Goal: Task Accomplishment & Management: Manage account settings

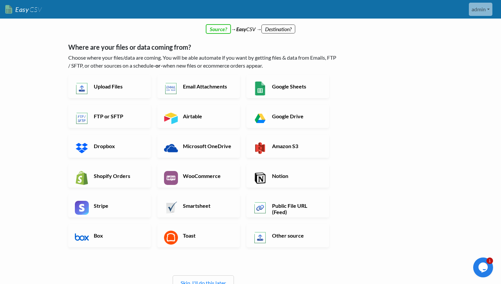
click at [481, 14] on link "admin" at bounding box center [481, 9] width 24 height 13
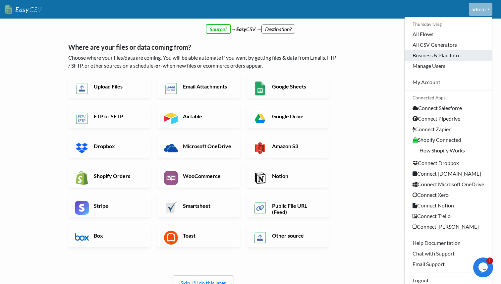
click at [449, 59] on link "Business & Plan Info" at bounding box center [447, 55] width 87 height 11
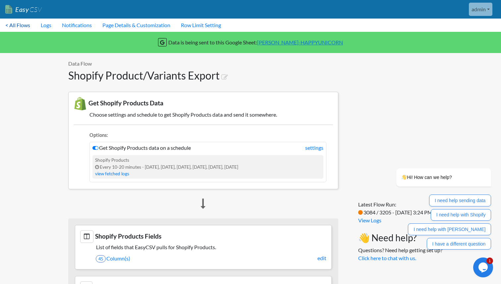
click at [24, 26] on link "< All Flows" at bounding box center [17, 25] width 35 height 13
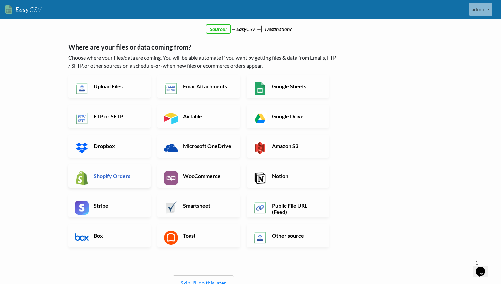
click at [123, 180] on link "Shopify Orders" at bounding box center [109, 175] width 82 height 23
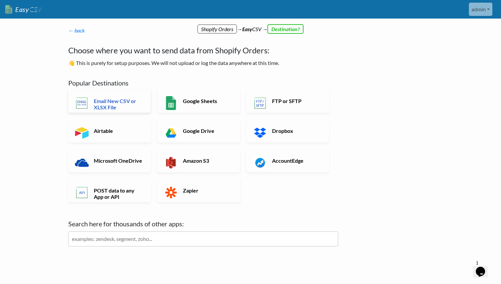
click at [113, 102] on h6 "Email New CSV or XLSX File" at bounding box center [118, 104] width 52 height 13
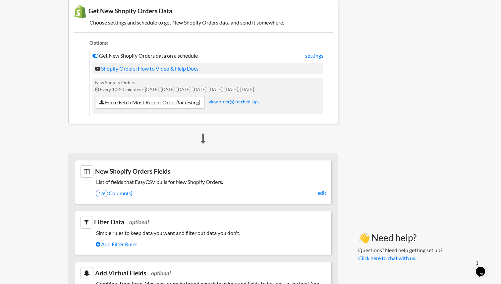
scroll to position [71, 0]
click at [113, 102] on link "Force Fetch Most Recent Order (for testing)" at bounding box center [149, 102] width 109 height 13
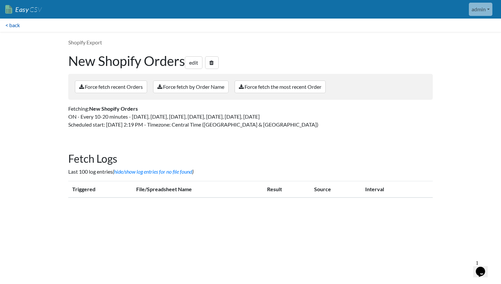
click at [16, 27] on link "< back" at bounding box center [12, 25] width 25 height 13
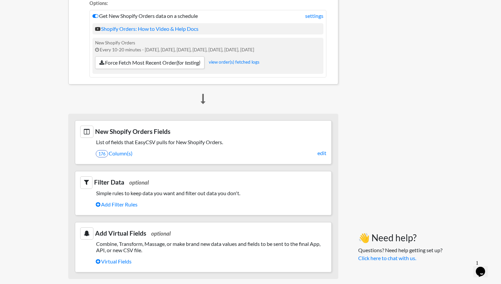
scroll to position [129, 0]
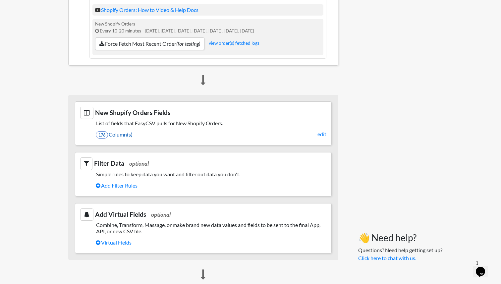
click at [112, 135] on link "176 Column(s)" at bounding box center [211, 134] width 231 height 11
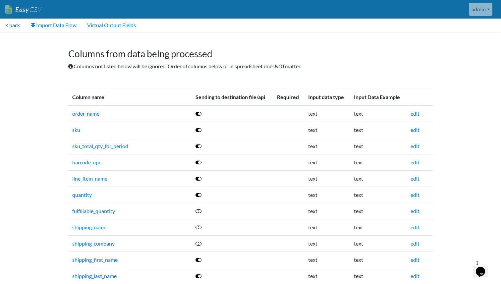
click at [14, 23] on link "< back" at bounding box center [12, 25] width 25 height 13
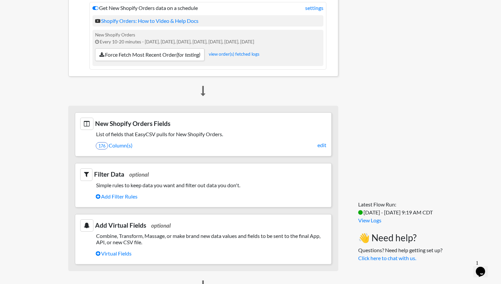
scroll to position [78, 0]
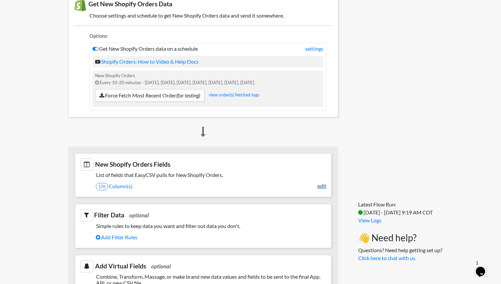
click at [321, 188] on link "edit" at bounding box center [321, 186] width 9 height 8
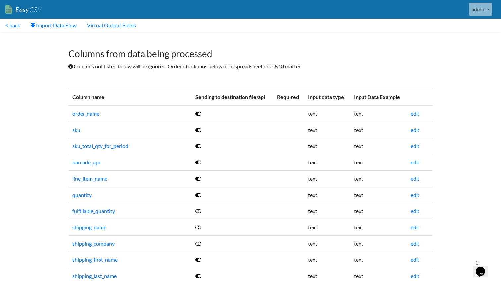
click at [200, 146] on icon at bounding box center [198, 145] width 6 height 5
click at [199, 161] on icon at bounding box center [198, 162] width 6 height 5
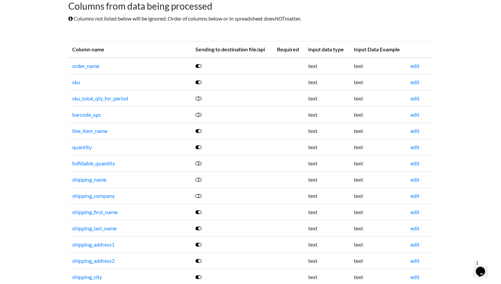
scroll to position [47, 0]
click at [198, 179] on icon at bounding box center [198, 180] width 6 height 5
click at [199, 196] on icon at bounding box center [198, 196] width 6 height 5
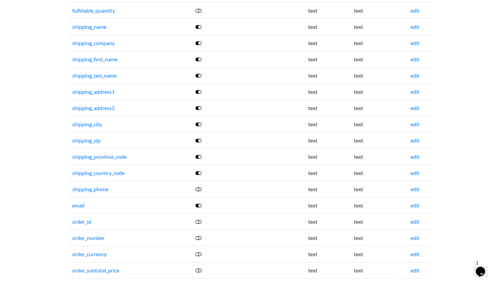
scroll to position [201, 0]
click at [198, 188] on icon at bounding box center [198, 188] width 6 height 5
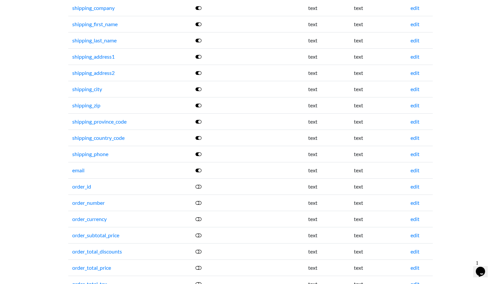
scroll to position [237, 0]
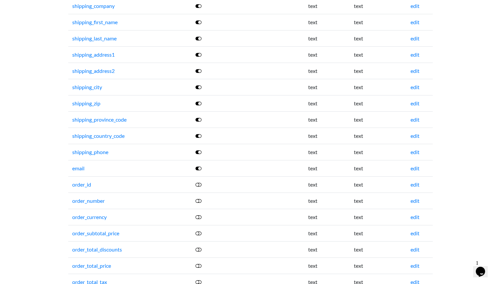
click at [200, 168] on icon at bounding box center [198, 168] width 6 height 5
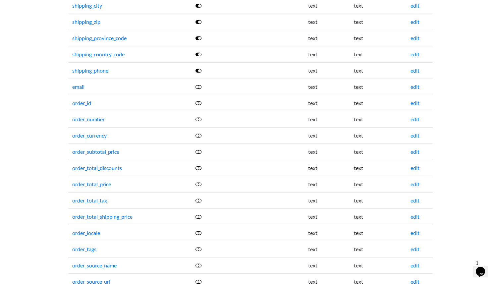
scroll to position [320, 0]
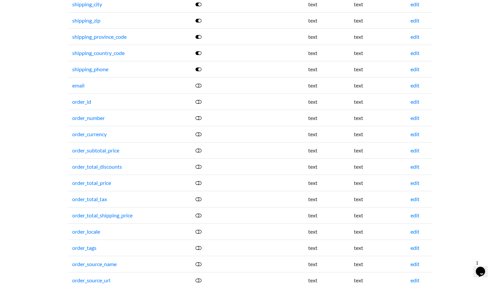
click at [199, 101] on icon at bounding box center [198, 101] width 6 height 5
click at [200, 117] on icon at bounding box center [198, 117] width 6 height 5
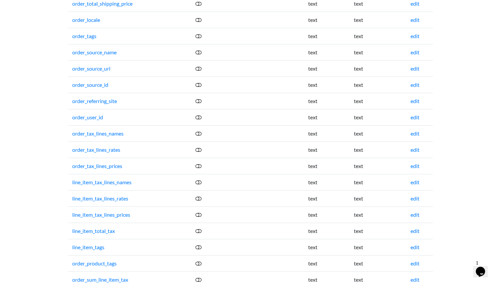
scroll to position [540, 0]
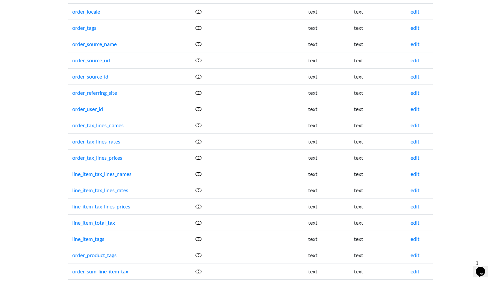
click at [199, 205] on icon at bounding box center [198, 206] width 6 height 5
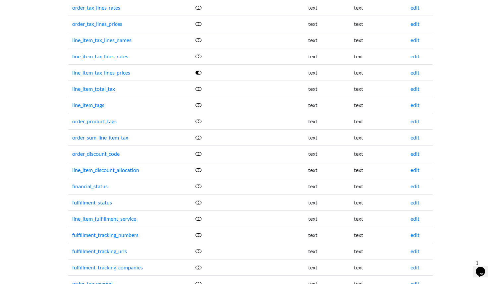
scroll to position [671, 0]
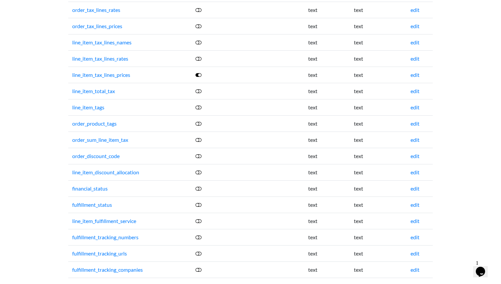
click at [197, 170] on icon at bounding box center [198, 172] width 6 height 5
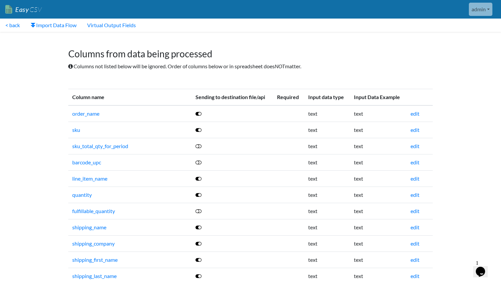
scroll to position [15, 0]
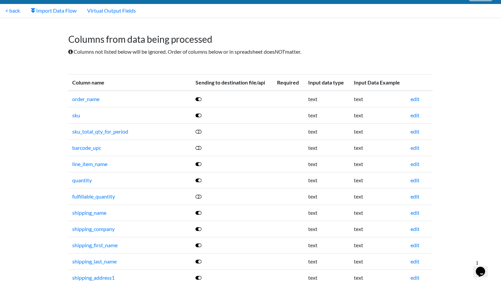
click at [198, 132] on icon at bounding box center [198, 131] width 6 height 5
click at [198, 147] on icon at bounding box center [198, 147] width 6 height 5
click at [198, 198] on icon at bounding box center [198, 196] width 6 height 5
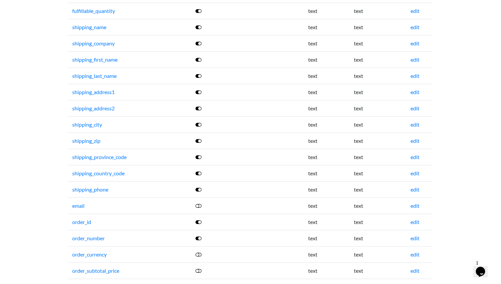
scroll to position [202, 0]
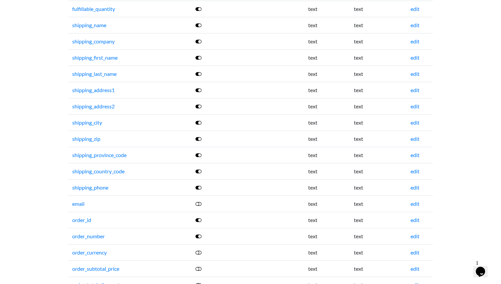
click at [199, 202] on icon at bounding box center [198, 203] width 6 height 5
click at [198, 252] on icon at bounding box center [198, 252] width 6 height 5
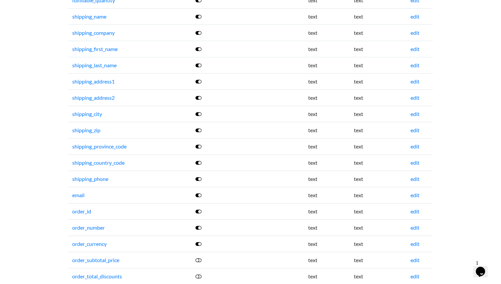
click at [198, 261] on icon at bounding box center [198, 259] width 6 height 5
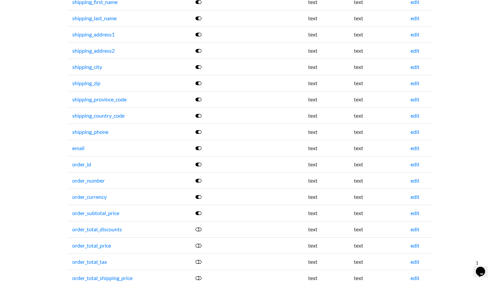
scroll to position [262, 0]
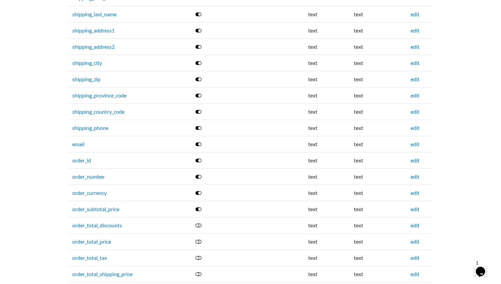
click at [198, 226] on icon at bounding box center [198, 225] width 6 height 5
click at [199, 241] on icon at bounding box center [198, 241] width 6 height 5
click at [198, 257] on icon at bounding box center [198, 257] width 6 height 5
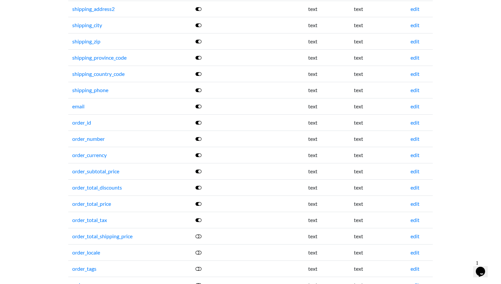
scroll to position [317, 0]
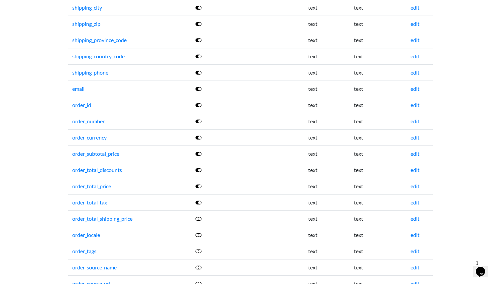
click at [197, 220] on icon at bounding box center [198, 218] width 6 height 5
click at [198, 217] on icon at bounding box center [198, 218] width 6 height 5
click at [198, 235] on icon at bounding box center [198, 234] width 6 height 5
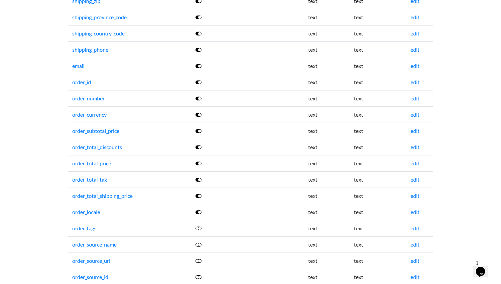
click at [199, 227] on icon at bounding box center [198, 228] width 6 height 5
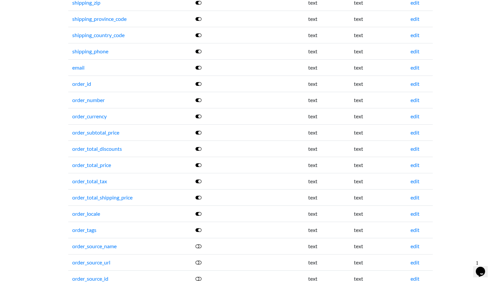
click at [199, 246] on icon at bounding box center [198, 245] width 6 height 5
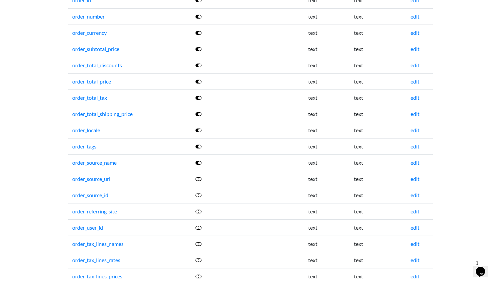
scroll to position [423, 0]
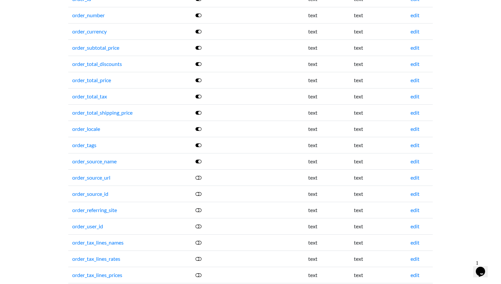
click at [200, 179] on icon at bounding box center [198, 177] width 6 height 5
click at [199, 196] on icon at bounding box center [198, 193] width 6 height 5
click at [198, 208] on link at bounding box center [198, 210] width 7 height 6
click at [198, 208] on icon at bounding box center [198, 209] width 6 height 5
click at [198, 227] on icon at bounding box center [198, 226] width 6 height 5
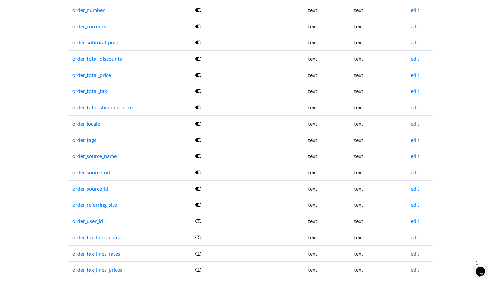
scroll to position [429, 0]
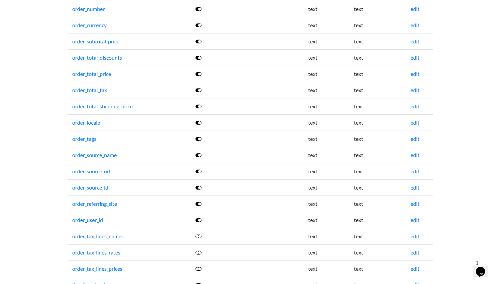
click at [199, 237] on icon at bounding box center [198, 235] width 6 height 5
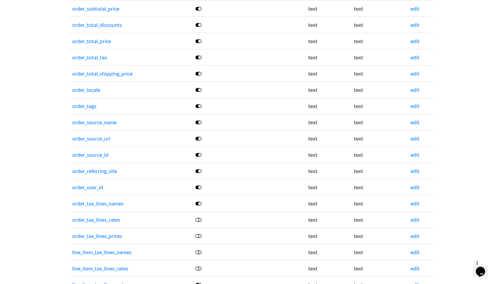
click at [199, 220] on icon at bounding box center [198, 219] width 6 height 5
click at [199, 235] on icon at bounding box center [198, 235] width 6 height 5
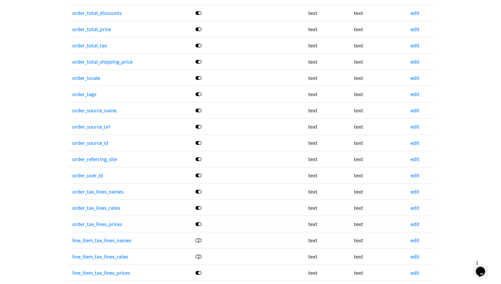
click at [199, 239] on icon at bounding box center [198, 239] width 6 height 5
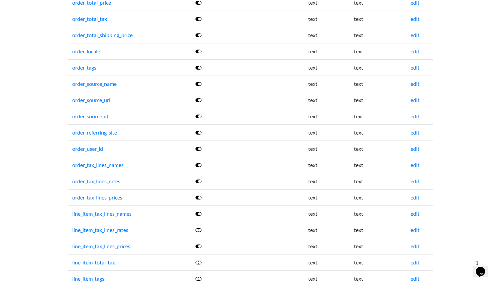
click at [197, 230] on icon at bounding box center [198, 229] width 6 height 5
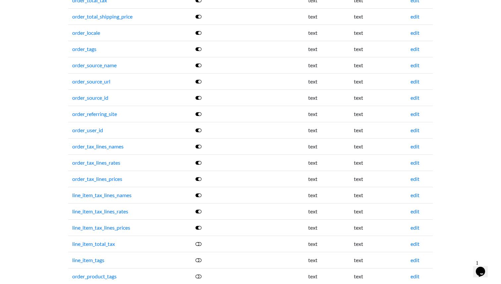
scroll to position [521, 0]
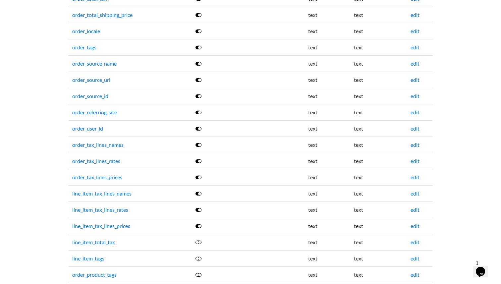
click at [201, 240] on icon at bounding box center [198, 241] width 6 height 5
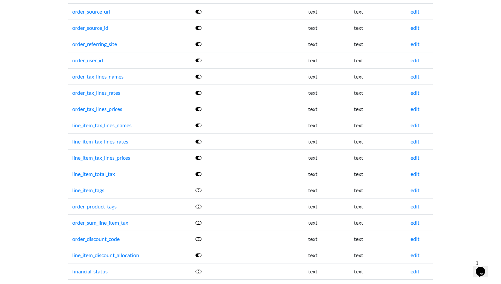
scroll to position [597, 0]
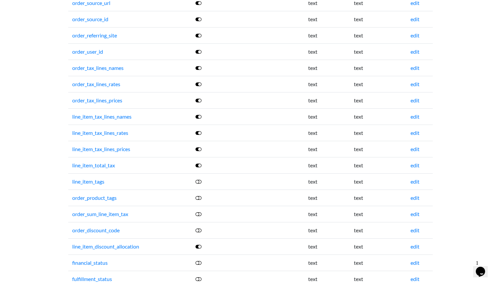
click at [199, 181] on icon at bounding box center [198, 181] width 6 height 5
click at [198, 198] on icon at bounding box center [198, 197] width 6 height 5
click at [199, 213] on icon at bounding box center [198, 213] width 6 height 5
click at [197, 229] on icon at bounding box center [198, 230] width 6 height 5
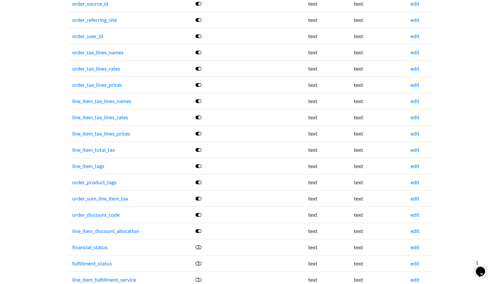
scroll to position [645, 0]
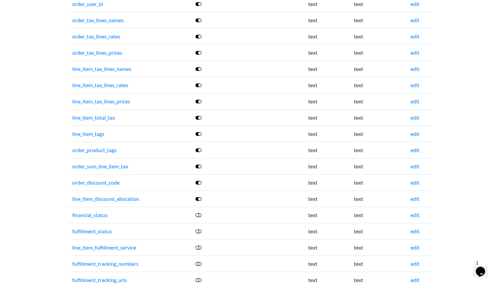
click at [199, 216] on icon at bounding box center [198, 214] width 6 height 5
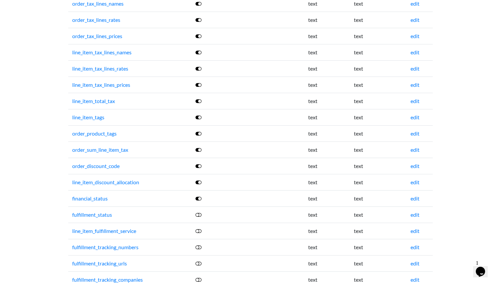
click at [198, 216] on icon at bounding box center [198, 214] width 6 height 5
click at [199, 233] on icon at bounding box center [198, 231] width 6 height 5
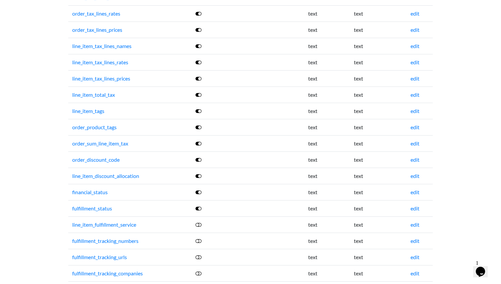
scroll to position [675, 0]
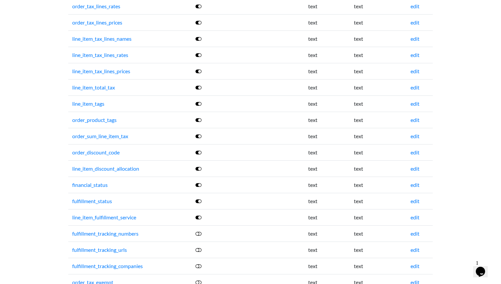
click at [200, 232] on icon at bounding box center [198, 233] width 6 height 5
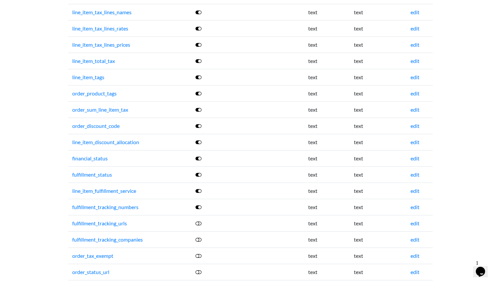
scroll to position [726, 0]
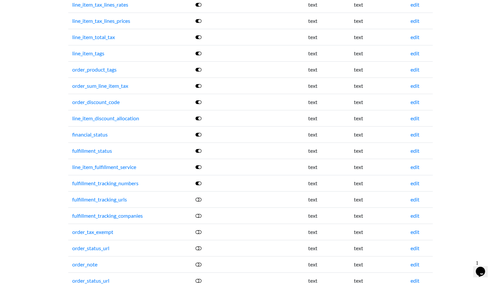
click at [197, 200] on icon at bounding box center [198, 199] width 6 height 5
click at [198, 217] on icon at bounding box center [198, 215] width 6 height 5
click at [199, 231] on icon at bounding box center [198, 231] width 6 height 5
click at [198, 247] on icon at bounding box center [198, 247] width 6 height 5
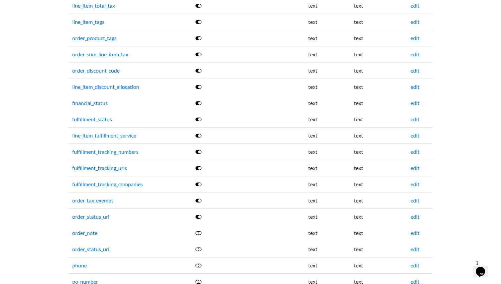
scroll to position [758, 0]
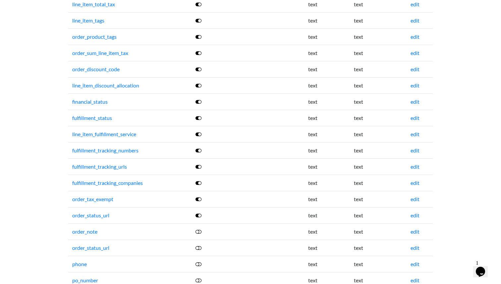
click at [198, 231] on icon at bounding box center [198, 231] width 6 height 5
click at [198, 248] on icon at bounding box center [198, 247] width 6 height 5
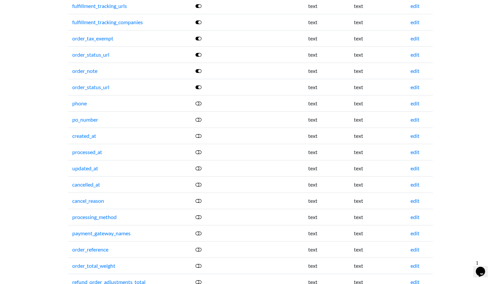
scroll to position [946, 0]
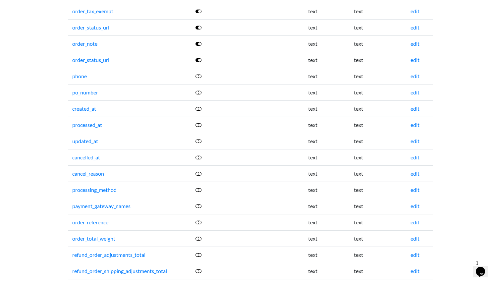
click at [197, 76] on icon at bounding box center [198, 76] width 6 height 5
click at [198, 93] on icon at bounding box center [198, 92] width 6 height 5
click at [198, 108] on icon at bounding box center [198, 108] width 6 height 5
click at [199, 123] on icon at bounding box center [198, 124] width 6 height 5
click at [199, 139] on icon at bounding box center [198, 140] width 6 height 5
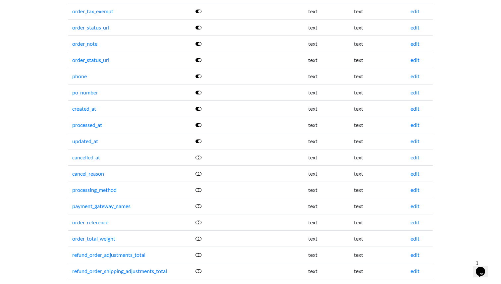
click at [198, 158] on icon at bounding box center [198, 157] width 6 height 5
click at [199, 175] on icon at bounding box center [198, 173] width 6 height 5
click at [200, 189] on icon at bounding box center [198, 189] width 6 height 5
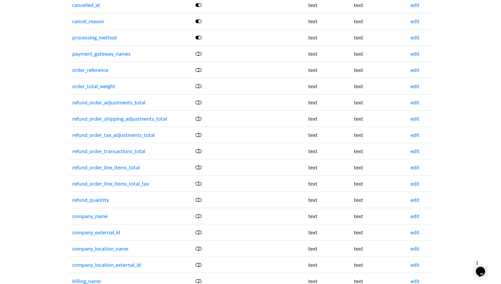
scroll to position [1102, 0]
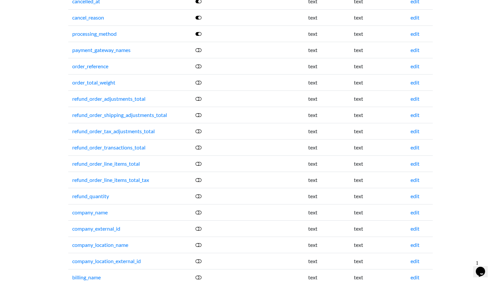
click at [198, 53] on td at bounding box center [231, 50] width 81 height 16
click at [199, 46] on td at bounding box center [231, 50] width 81 height 16
click at [198, 50] on icon at bounding box center [198, 49] width 6 height 5
click at [198, 66] on icon at bounding box center [198, 66] width 6 height 5
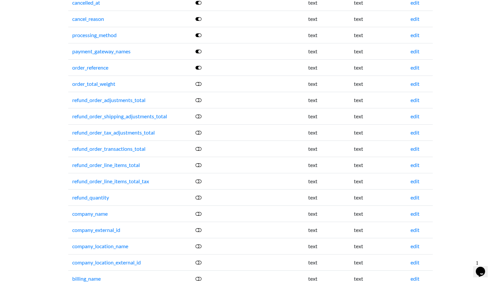
click at [199, 85] on icon at bounding box center [198, 83] width 6 height 5
click at [199, 99] on icon at bounding box center [198, 100] width 6 height 5
click at [200, 115] on icon at bounding box center [198, 116] width 6 height 5
click at [199, 131] on icon at bounding box center [198, 132] width 6 height 5
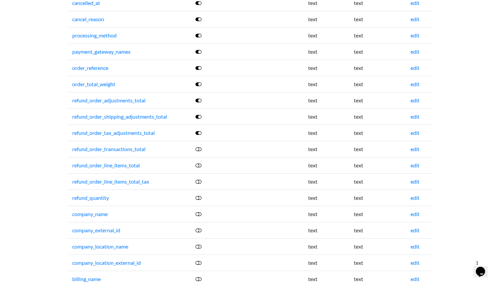
click at [200, 149] on icon at bounding box center [198, 148] width 6 height 5
click at [199, 165] on icon at bounding box center [198, 165] width 6 height 5
click at [199, 180] on icon at bounding box center [198, 181] width 6 height 5
click at [199, 196] on icon at bounding box center [198, 197] width 6 height 5
click at [198, 214] on icon at bounding box center [198, 213] width 6 height 5
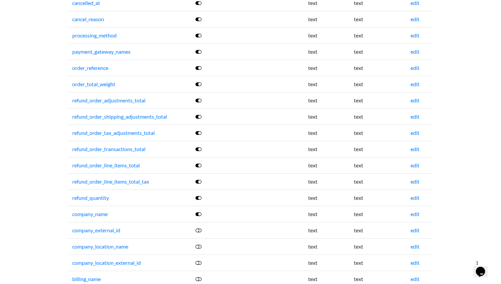
scroll to position [1113, 0]
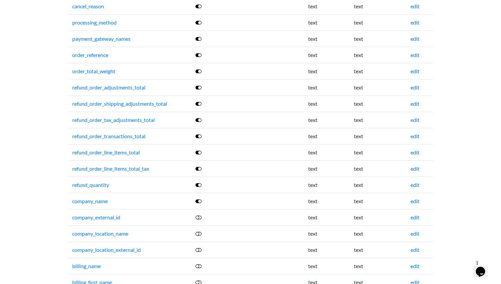
click at [198, 217] on icon at bounding box center [198, 217] width 6 height 5
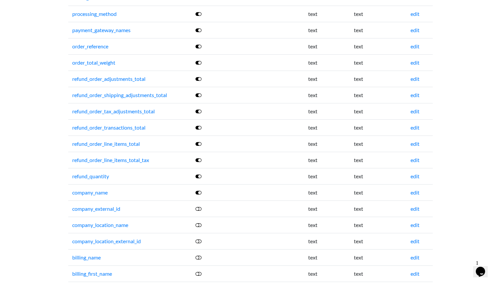
scroll to position [1150, 0]
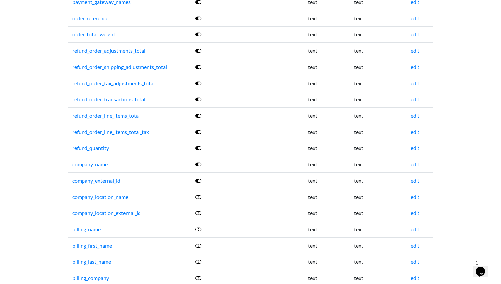
click at [199, 196] on icon at bounding box center [198, 196] width 6 height 5
click at [198, 211] on icon at bounding box center [198, 212] width 6 height 5
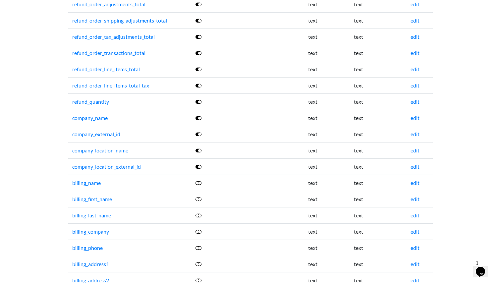
scroll to position [1219, 0]
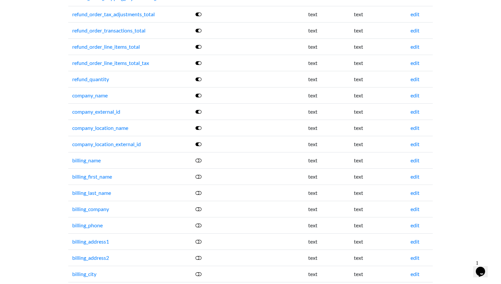
click at [201, 160] on icon at bounding box center [198, 160] width 6 height 5
click at [197, 174] on icon at bounding box center [198, 176] width 6 height 5
click at [198, 175] on icon at bounding box center [198, 176] width 6 height 5
click at [199, 190] on icon at bounding box center [198, 192] width 6 height 5
click at [198, 210] on icon at bounding box center [198, 208] width 6 height 5
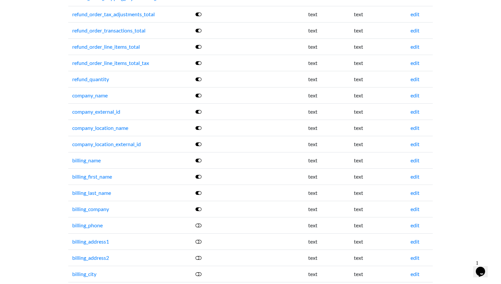
click at [198, 224] on icon at bounding box center [198, 225] width 6 height 5
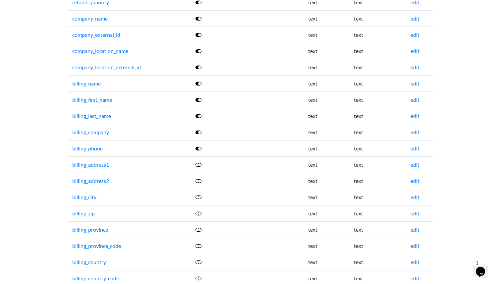
scroll to position [1309, 0]
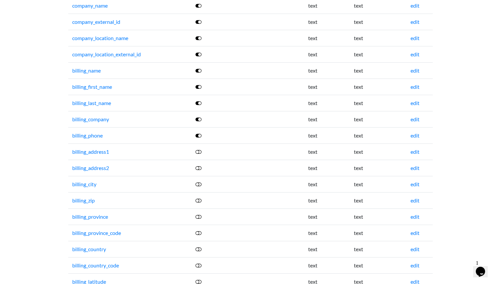
click at [198, 153] on icon at bounding box center [198, 151] width 6 height 5
click at [199, 169] on icon at bounding box center [198, 167] width 6 height 5
click at [199, 183] on icon at bounding box center [198, 183] width 6 height 5
click at [198, 199] on icon at bounding box center [198, 200] width 6 height 5
click at [198, 217] on icon at bounding box center [198, 216] width 6 height 5
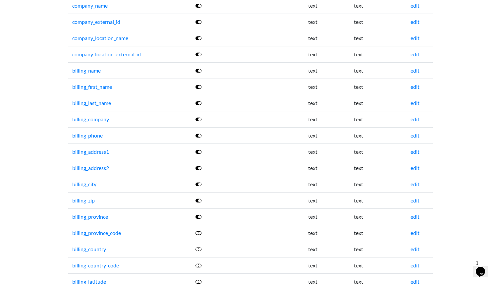
click at [198, 236] on td at bounding box center [231, 233] width 81 height 16
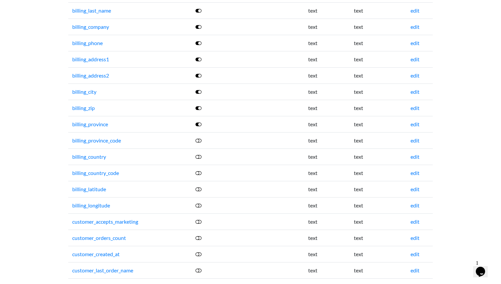
scroll to position [1403, 0]
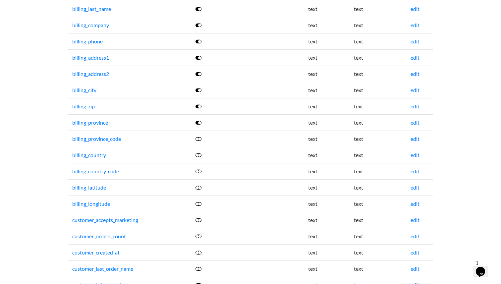
click at [198, 138] on icon at bounding box center [198, 138] width 6 height 5
click at [200, 156] on icon at bounding box center [198, 154] width 6 height 5
click at [199, 171] on icon at bounding box center [198, 171] width 6 height 5
click at [200, 187] on icon at bounding box center [198, 187] width 6 height 5
click at [199, 202] on icon at bounding box center [198, 203] width 6 height 5
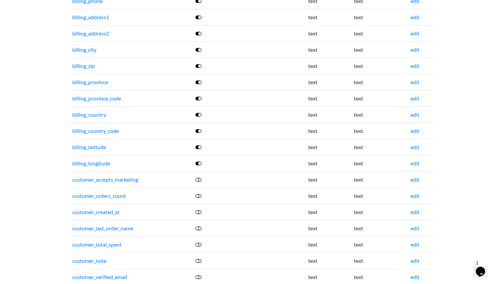
scroll to position [1444, 0]
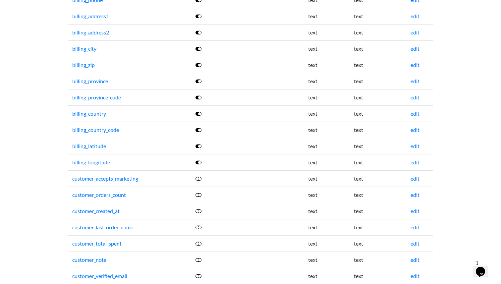
click at [199, 180] on icon at bounding box center [198, 178] width 6 height 5
click at [199, 194] on icon at bounding box center [198, 194] width 6 height 5
click at [199, 212] on icon at bounding box center [198, 210] width 6 height 5
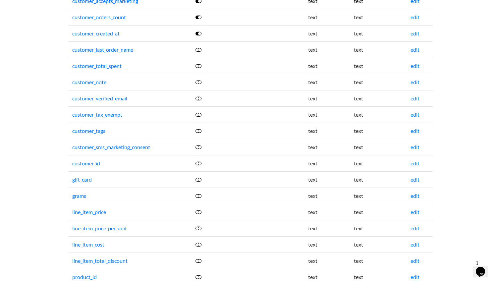
scroll to position [1603, 0]
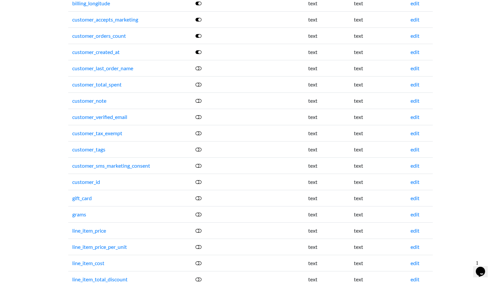
click at [199, 69] on icon at bounding box center [198, 68] width 6 height 5
click at [199, 83] on icon at bounding box center [198, 84] width 6 height 5
click at [198, 100] on icon at bounding box center [198, 100] width 6 height 5
click at [198, 115] on icon at bounding box center [198, 116] width 6 height 5
click at [198, 133] on icon at bounding box center [198, 132] width 6 height 5
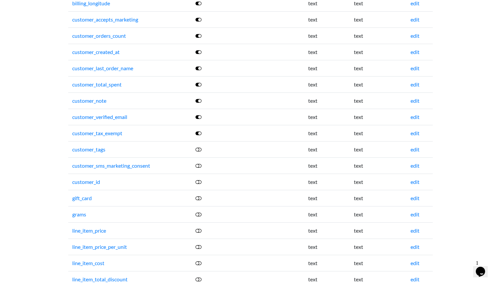
click at [199, 149] on icon at bounding box center [198, 149] width 6 height 5
click at [199, 165] on icon at bounding box center [198, 165] width 6 height 5
click at [198, 179] on icon at bounding box center [198, 181] width 6 height 5
click at [199, 199] on icon at bounding box center [198, 197] width 6 height 5
click at [199, 211] on link at bounding box center [198, 214] width 7 height 6
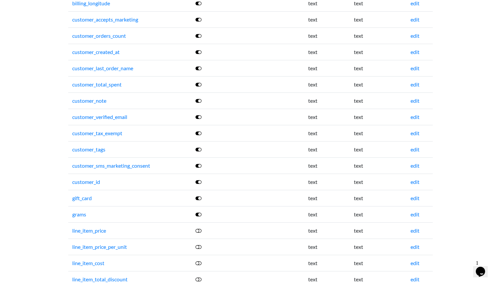
click at [198, 233] on link at bounding box center [198, 230] width 7 height 6
click at [199, 247] on icon at bounding box center [198, 246] width 6 height 5
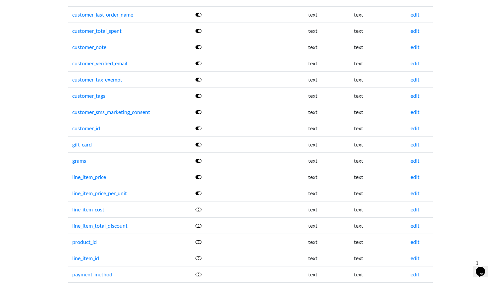
scroll to position [1659, 0]
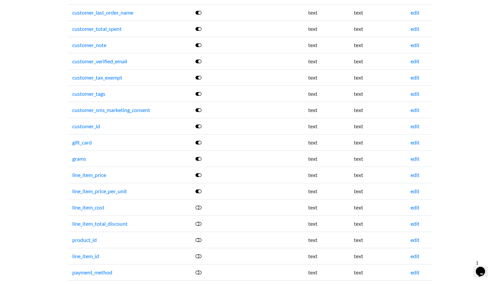
click at [199, 209] on icon at bounding box center [198, 207] width 6 height 5
click at [199, 221] on icon at bounding box center [198, 223] width 6 height 5
click at [200, 239] on icon at bounding box center [198, 239] width 6 height 5
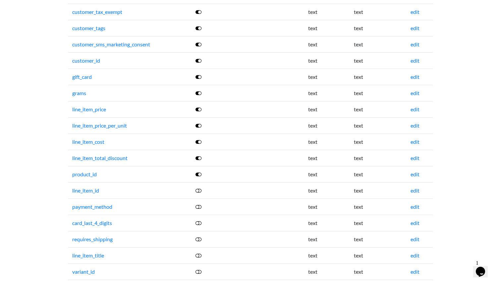
scroll to position [1726, 0]
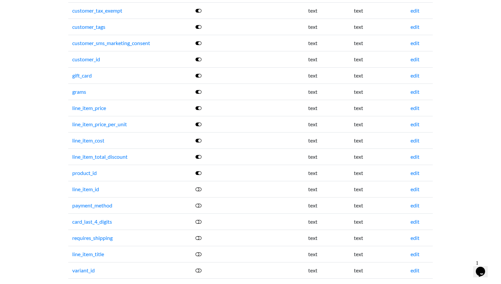
click at [199, 188] on icon at bounding box center [198, 188] width 6 height 5
click at [199, 205] on icon at bounding box center [198, 205] width 6 height 5
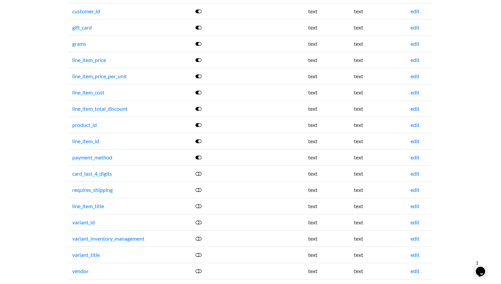
scroll to position [1774, 0]
click at [200, 173] on icon at bounding box center [198, 172] width 6 height 5
click at [198, 188] on icon at bounding box center [198, 188] width 6 height 5
click at [199, 206] on icon at bounding box center [198, 205] width 6 height 5
click at [199, 221] on icon at bounding box center [198, 221] width 6 height 5
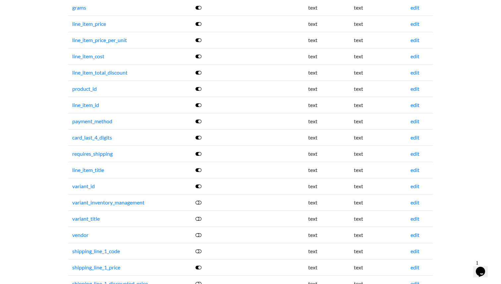
scroll to position [1880, 0]
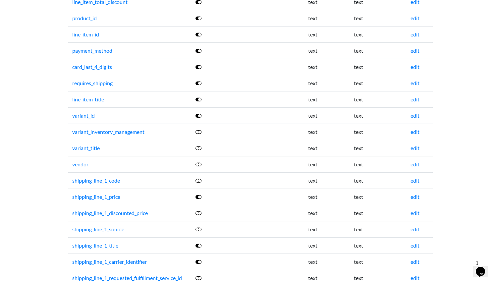
click at [198, 130] on icon at bounding box center [198, 131] width 6 height 5
click at [199, 148] on icon at bounding box center [198, 147] width 6 height 5
click at [199, 163] on icon at bounding box center [198, 164] width 6 height 5
click at [199, 181] on icon at bounding box center [198, 180] width 6 height 5
click at [199, 215] on icon at bounding box center [198, 212] width 6 height 5
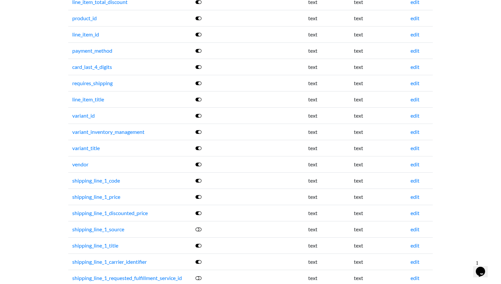
click at [198, 227] on icon at bounding box center [198, 229] width 6 height 5
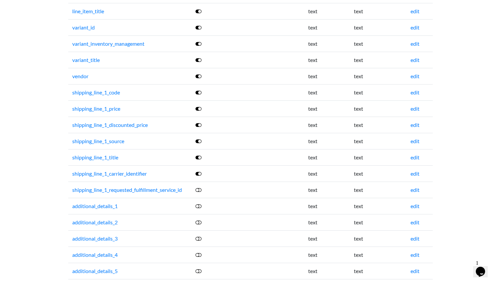
scroll to position [1981, 0]
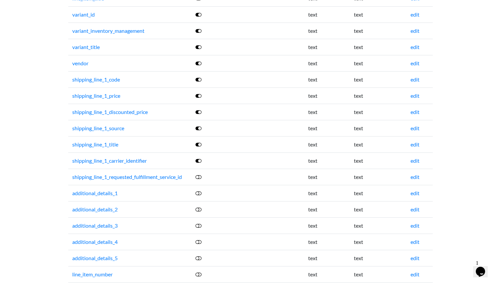
click at [199, 179] on icon at bounding box center [198, 176] width 6 height 5
click at [198, 192] on icon at bounding box center [198, 192] width 6 height 5
click at [199, 210] on icon at bounding box center [198, 209] width 6 height 5
click at [198, 226] on icon at bounding box center [198, 225] width 6 height 5
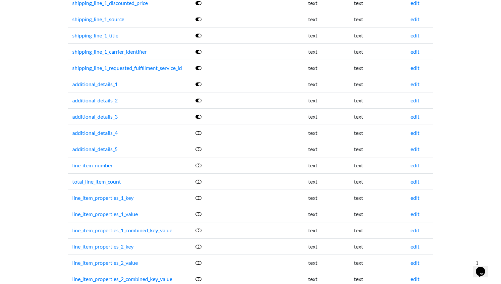
scroll to position [2100, 0]
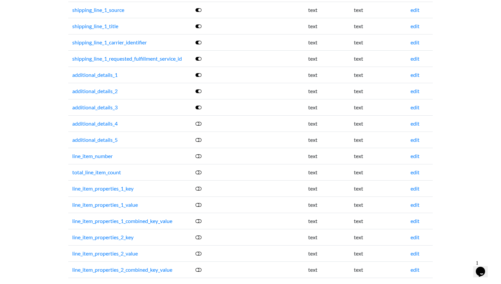
click at [199, 126] on icon at bounding box center [198, 123] width 6 height 5
click at [198, 139] on icon at bounding box center [198, 139] width 6 height 5
click at [199, 157] on icon at bounding box center [198, 155] width 6 height 5
click at [199, 172] on icon at bounding box center [198, 172] width 6 height 5
click at [198, 188] on icon at bounding box center [198, 188] width 6 height 5
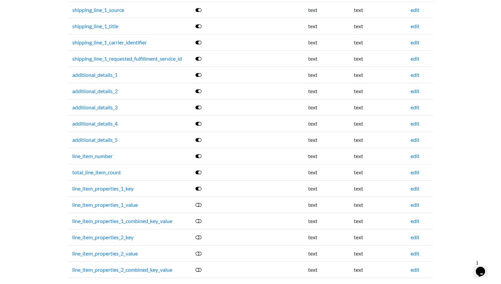
click at [198, 207] on icon at bounding box center [198, 204] width 6 height 5
click at [198, 219] on icon at bounding box center [198, 220] width 6 height 5
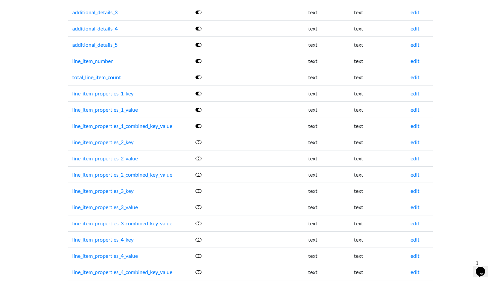
scroll to position [2205, 0]
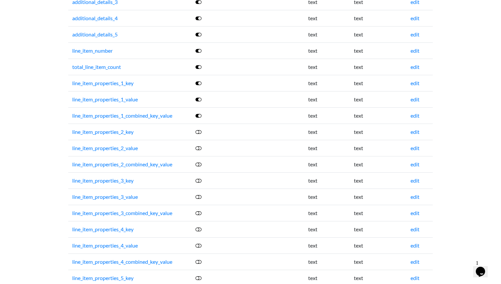
click at [198, 132] on icon at bounding box center [198, 131] width 6 height 5
click at [200, 150] on icon at bounding box center [198, 147] width 6 height 5
click at [199, 164] on icon at bounding box center [198, 164] width 6 height 5
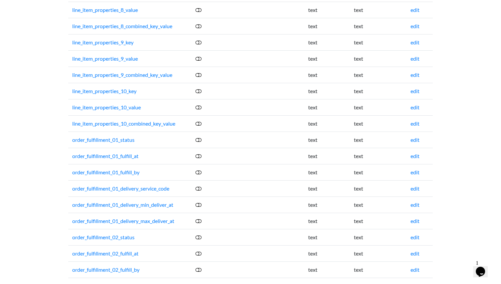
scroll to position [2689, 0]
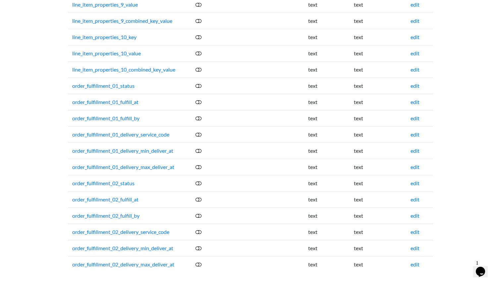
click at [200, 262] on icon at bounding box center [198, 264] width 6 height 5
click at [199, 247] on icon at bounding box center [198, 247] width 6 height 5
click at [199, 231] on icon at bounding box center [198, 231] width 6 height 5
click at [198, 216] on icon at bounding box center [198, 215] width 6 height 5
click at [199, 201] on icon at bounding box center [198, 199] width 6 height 5
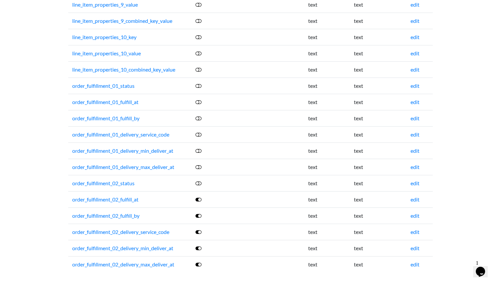
click at [199, 182] on icon at bounding box center [198, 182] width 6 height 5
click at [199, 165] on icon at bounding box center [198, 166] width 6 height 5
click at [198, 152] on icon at bounding box center [198, 150] width 6 height 5
click at [199, 133] on icon at bounding box center [198, 134] width 6 height 5
click at [197, 117] on icon at bounding box center [198, 118] width 6 height 5
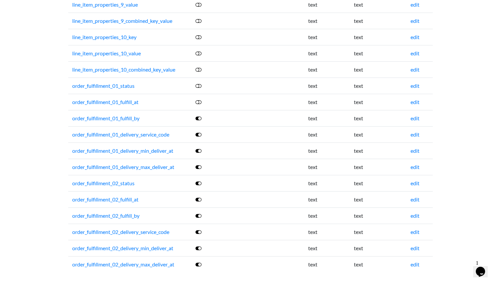
click at [200, 100] on icon at bounding box center [198, 101] width 6 height 5
click at [199, 85] on icon at bounding box center [198, 85] width 6 height 5
click at [199, 67] on icon at bounding box center [198, 69] width 6 height 5
click at [198, 51] on icon at bounding box center [198, 53] width 6 height 5
click at [199, 38] on icon at bounding box center [198, 36] width 6 height 5
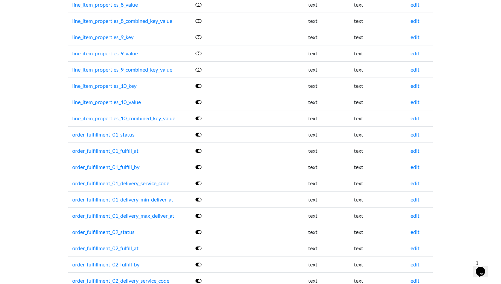
scroll to position [2638, 0]
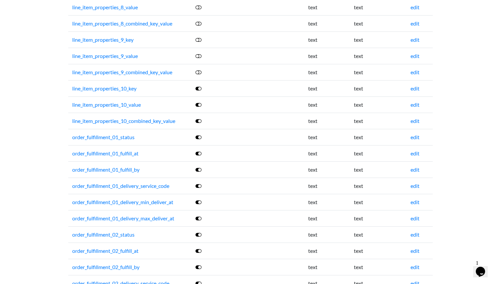
click at [199, 71] on icon at bounding box center [198, 72] width 6 height 5
click at [198, 55] on icon at bounding box center [198, 55] width 6 height 5
click at [199, 38] on icon at bounding box center [198, 39] width 6 height 5
click at [198, 23] on icon at bounding box center [198, 23] width 6 height 5
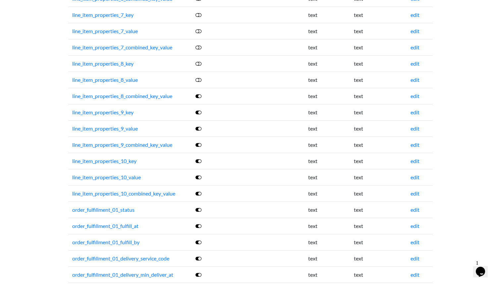
scroll to position [2563, 0]
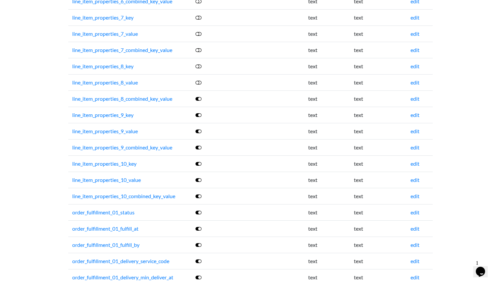
click at [199, 82] on icon at bounding box center [198, 82] width 6 height 5
click at [199, 68] on icon at bounding box center [198, 66] width 6 height 5
click at [199, 50] on icon at bounding box center [198, 49] width 6 height 5
click at [199, 33] on icon at bounding box center [198, 33] width 6 height 5
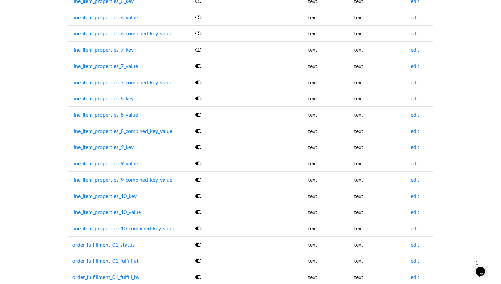
scroll to position [2522, 0]
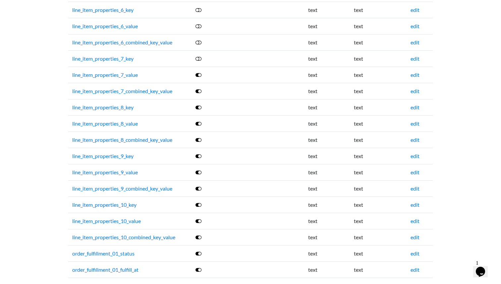
click at [200, 57] on icon at bounding box center [198, 58] width 6 height 5
click at [199, 42] on icon at bounding box center [198, 42] width 6 height 5
click at [199, 26] on icon at bounding box center [198, 26] width 6 height 5
click at [198, 11] on icon at bounding box center [198, 9] width 6 height 5
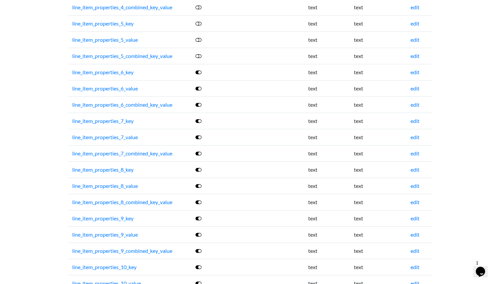
scroll to position [2458, 0]
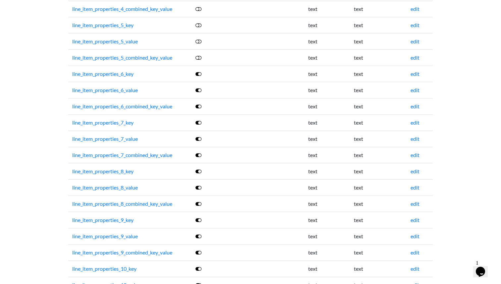
click at [198, 56] on icon at bounding box center [198, 57] width 6 height 5
click at [199, 41] on icon at bounding box center [198, 41] width 6 height 5
click at [199, 22] on link at bounding box center [198, 25] width 7 height 6
click at [199, 12] on td at bounding box center [231, 9] width 81 height 16
click at [199, 9] on icon at bounding box center [198, 8] width 6 height 5
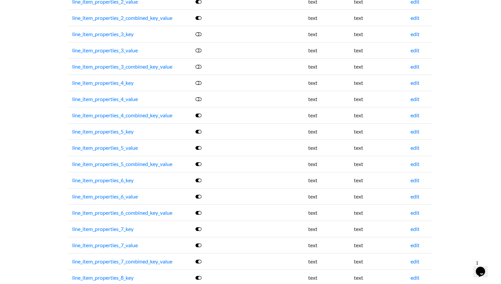
scroll to position [2346, 0]
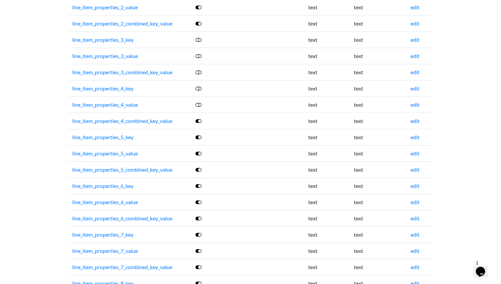
click at [199, 37] on icon at bounding box center [198, 39] width 6 height 5
click at [199, 55] on icon at bounding box center [198, 55] width 6 height 5
click at [198, 73] on icon at bounding box center [198, 72] width 6 height 5
click at [198, 87] on icon at bounding box center [198, 88] width 6 height 5
click at [198, 104] on icon at bounding box center [198, 104] width 6 height 5
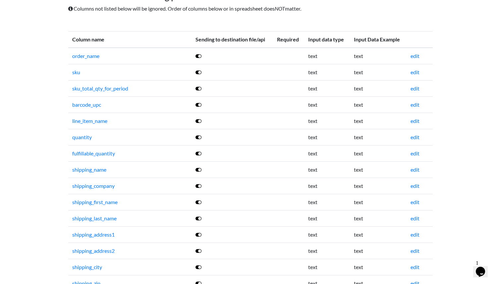
scroll to position [0, 0]
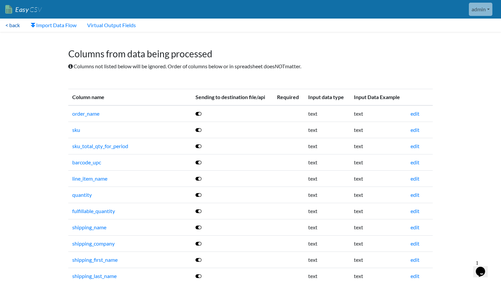
click at [15, 21] on link "< back" at bounding box center [12, 25] width 25 height 13
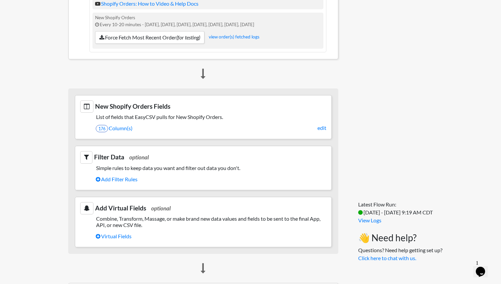
scroll to position [150, 0]
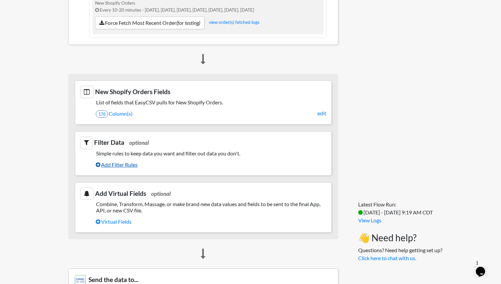
click at [107, 165] on link "Add Filter Rules" at bounding box center [211, 164] width 231 height 11
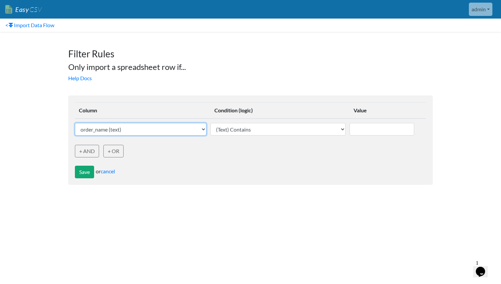
click at [139, 133] on select "order_name (text) sku (text) sku_total_qty_for_period (text) barcode_upc (text)…" at bounding box center [140, 129] width 131 height 13
select select "752902"
click at [75, 123] on select "order_name (text) sku (text) sku_total_qty_for_period (text) barcode_upc (text)…" at bounding box center [140, 129] width 131 height 13
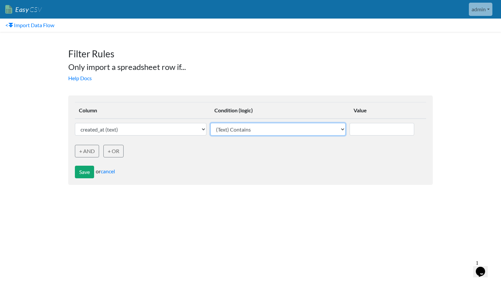
click at [252, 131] on select "(Text) Contains (Text) Does not contain (Text) Exactly matches (Text) Does not …" at bounding box center [277, 129] width 135 height 13
select select "datetime_after"
click at [212, 123] on select "(Text) Contains (Text) Does not contain (Text) Exactly matches (Text) Does not …" at bounding box center [277, 129] width 135 height 13
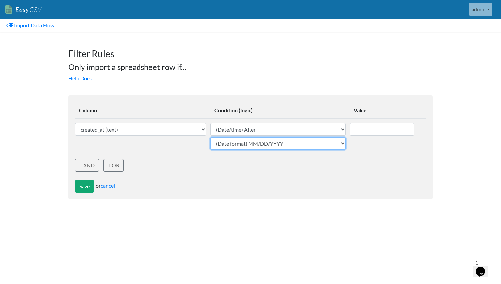
click at [278, 145] on select "(Date format) MM/DD/YYYY (Date format) DD/MM/YYYY (Date format) YYYY-MM-DD (Dat…" at bounding box center [277, 143] width 135 height 13
select select "date_ddmmyyyy"
click at [212, 137] on select "(Date format) MM/DD/YYYY (Date format) DD/MM/YYYY (Date format) YYYY-MM-DD (Dat…" at bounding box center [277, 143] width 135 height 13
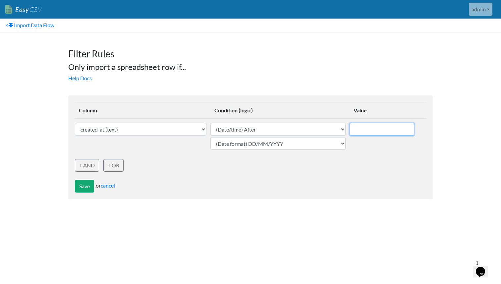
click at [358, 132] on input "text" at bounding box center [381, 129] width 65 height 13
type input "01/09/2025"
click at [81, 188] on button "Save" at bounding box center [84, 186] width 19 height 13
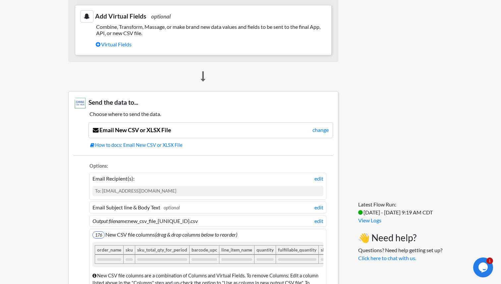
scroll to position [449, 0]
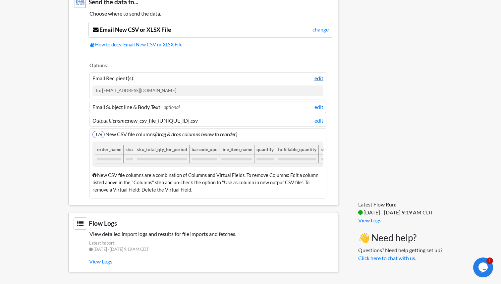
click at [320, 78] on link "edit" at bounding box center [318, 78] width 9 height 8
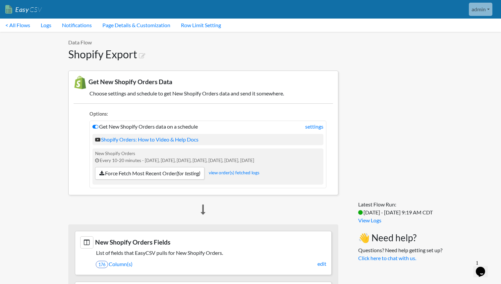
click at [229, 102] on section "Get New Shopify Orders Data Choose settings and schedule to get New Shopify Ord…" at bounding box center [203, 133] width 270 height 125
click at [315, 128] on link "settings" at bounding box center [314, 127] width 18 height 8
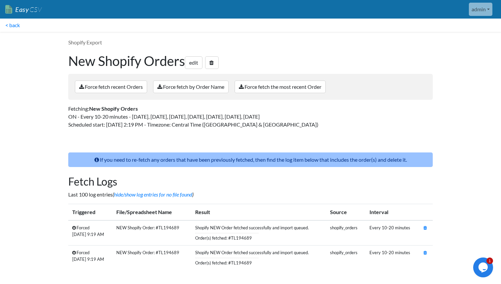
scroll to position [3, 0]
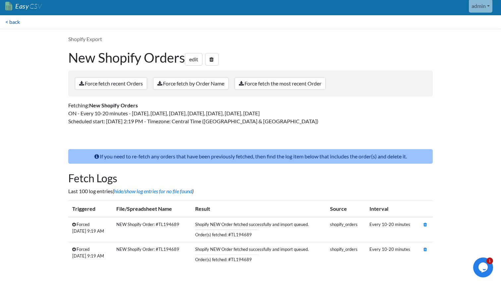
click at [12, 21] on link "< back" at bounding box center [12, 21] width 25 height 13
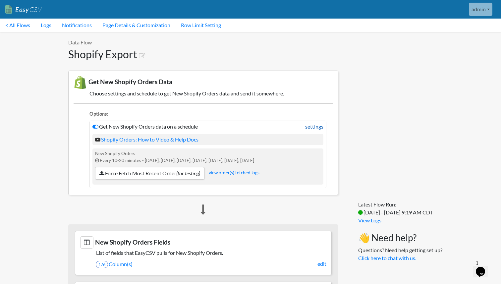
click at [318, 127] on link "settings" at bounding box center [314, 127] width 18 height 8
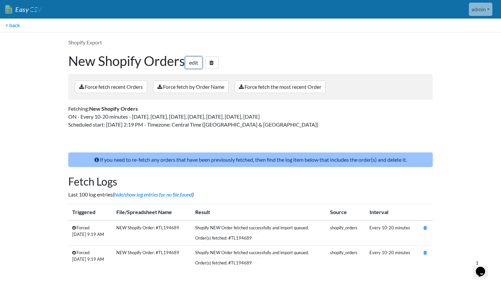
click at [201, 61] on link "edit" at bounding box center [194, 62] width 18 height 13
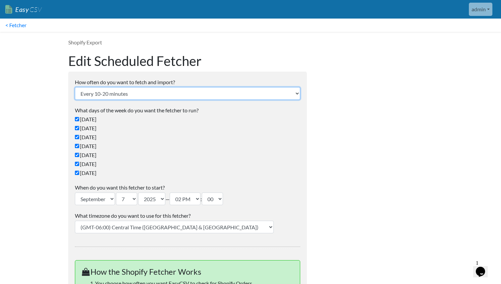
click at [197, 91] on select "Every 24 hours Every 4 hours Every hour Every 10-20 minutes Every 1 week Every …" at bounding box center [187, 93] width 225 height 13
select select "24_hrs"
click at [75, 87] on select "Every 24 hours Every 4 hours Every hour Every 10-20 minutes Every 1 week Every …" at bounding box center [187, 93] width 225 height 13
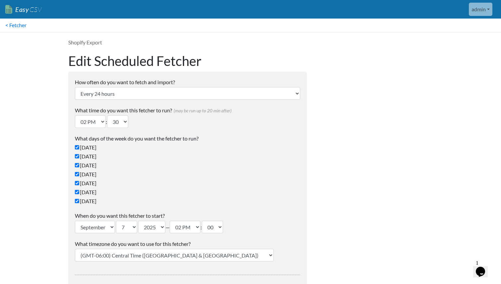
click at [201, 152] on ul "Sunday Monday Tuesday Wednesday Thursday Friday Saturday" at bounding box center [187, 174] width 225 height 62
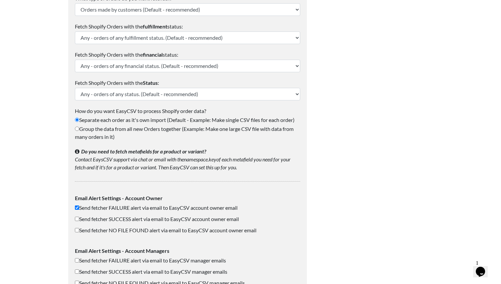
scroll to position [493, 0]
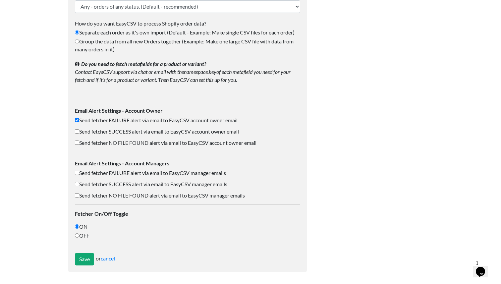
click at [86, 234] on label "OFF" at bounding box center [187, 235] width 225 height 8
click at [79, 234] on input "OFF" at bounding box center [77, 235] width 4 height 4
radio input "true"
click at [81, 227] on label "ON" at bounding box center [187, 227] width 225 height 8
click at [79, 227] on input "ON" at bounding box center [77, 226] width 4 height 4
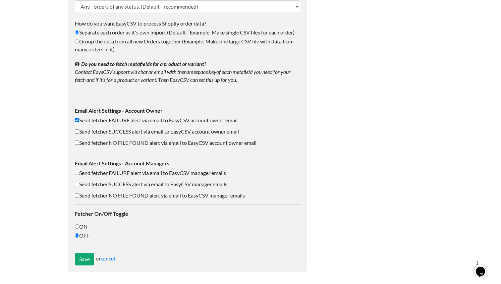
radio input "true"
click at [82, 237] on label "OFF" at bounding box center [187, 235] width 225 height 8
click at [79, 237] on input "OFF" at bounding box center [77, 235] width 4 height 4
radio input "true"
click at [85, 260] on input "Save" at bounding box center [84, 259] width 19 height 13
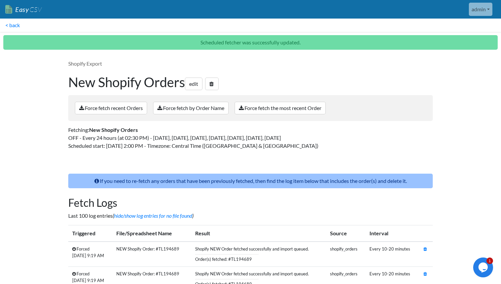
scroll to position [25, 0]
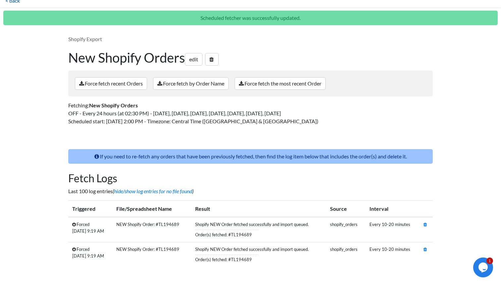
click at [19, 6] on link "< back" at bounding box center [12, 0] width 25 height 13
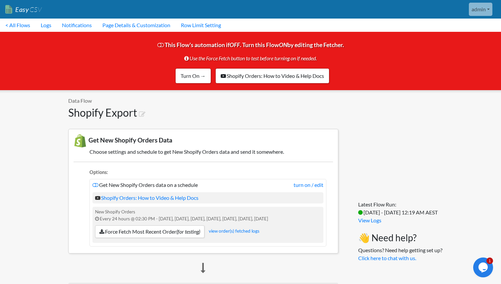
click at [79, 138] on img at bounding box center [80, 140] width 13 height 13
click at [24, 26] on link "< All Flows" at bounding box center [17, 25] width 35 height 13
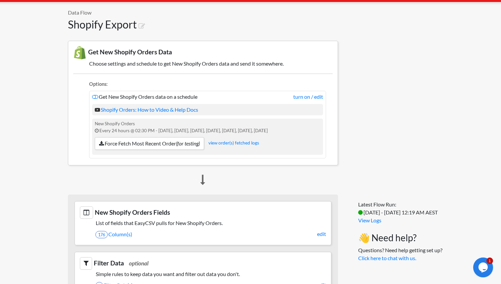
scroll to position [64, 0]
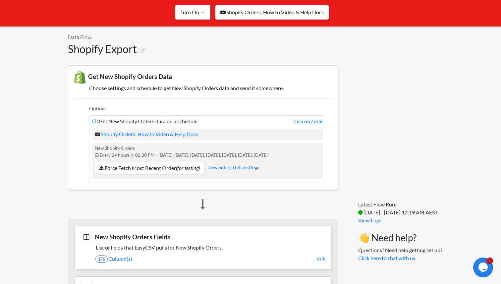
click at [137, 138] on div "Shopify Orders: How to Video & Help Docs" at bounding box center [207, 133] width 231 height 11
click at [138, 135] on link "Shopify Orders: How to Video & Help Docs" at bounding box center [146, 134] width 103 height 6
click at [141, 50] on icon at bounding box center [141, 50] width 7 height 7
click at [249, 171] on div "New Shopify Orders Every 24 hours @ 02:30 PM - [DATE], [DATE], [DATE], [DATE], …" at bounding box center [207, 161] width 231 height 36
click at [249, 169] on link "view order(s) fetched logs" at bounding box center [233, 167] width 51 height 5
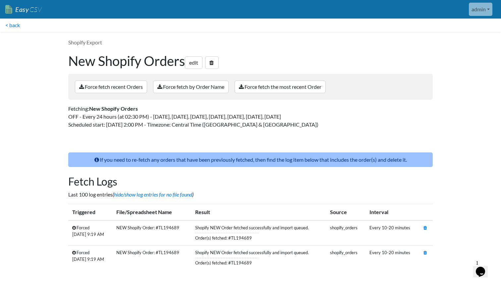
scroll to position [4, 0]
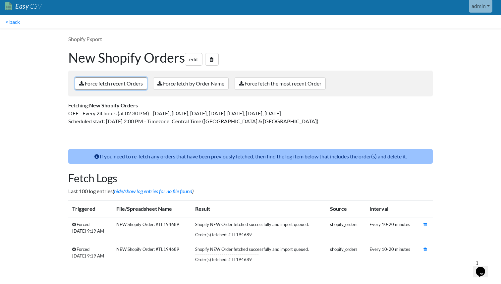
click at [127, 84] on link "Force fetch recent Orders" at bounding box center [111, 83] width 72 height 13
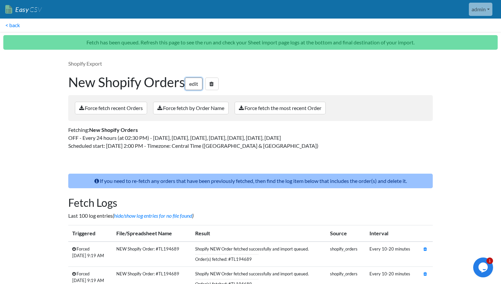
click at [200, 86] on link "edit" at bounding box center [194, 83] width 18 height 13
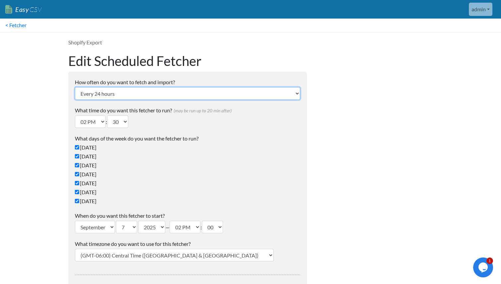
click at [174, 87] on select "Every 24 hours Every 4 hours Every hour Every 10-20 minutes Every 1 week Every …" at bounding box center [187, 93] width 225 height 13
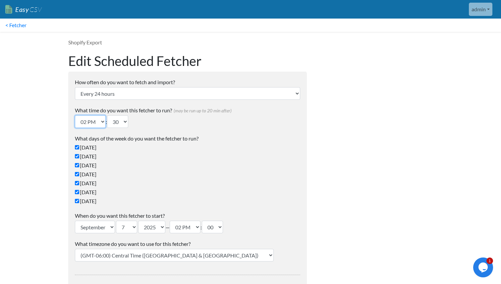
click at [100, 122] on select "12 AM 01 AM 02 AM 03 AM 04 AM 05 AM 06 AM 07 AM 08 AM 09 AM 10 AM 11 AM 12 PM 0…" at bounding box center [90, 121] width 31 height 13
click at [75, 115] on select "12 AM 01 AM 02 AM 03 AM 04 AM 05 AM 06 AM 07 AM 08 AM 09 AM 10 AM 11 AM 12 PM 0…" at bounding box center [90, 121] width 31 height 13
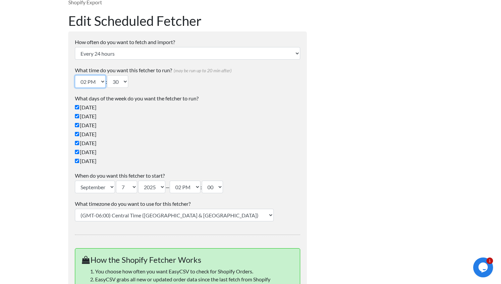
scroll to position [47, 0]
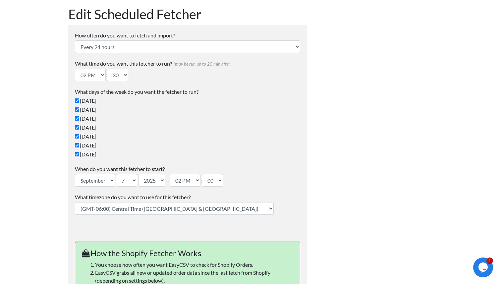
click at [159, 207] on select "(GMT-12:00) International Date Line West (GMT-11:00) American Samoa (GMT-11:00)…" at bounding box center [174, 208] width 199 height 13
select select "Brisbane"
click at [75, 202] on select "(GMT-12:00) International Date Line West (GMT-11:00) American Samoa (GMT-11:00)…" at bounding box center [174, 208] width 199 height 13
click at [166, 148] on label "Friday" at bounding box center [187, 145] width 225 height 8
click at [79, 147] on input "Friday" at bounding box center [77, 145] width 4 height 4
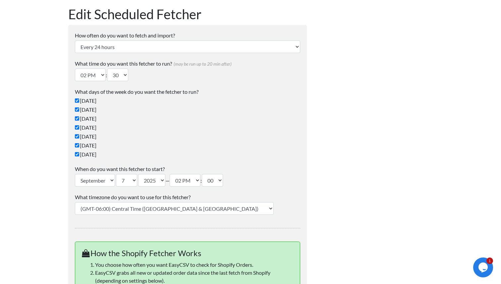
checkbox input "false"
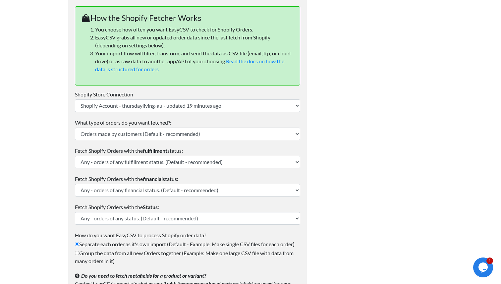
scroll to position [282, 0]
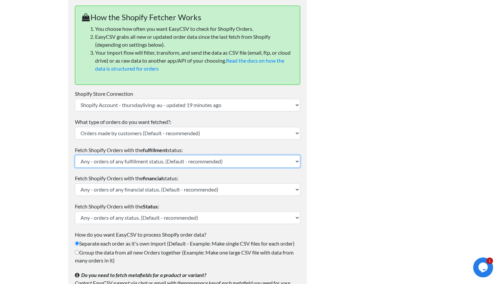
click at [122, 162] on select "Any - orders of any fulfillment status. (Default - recommended) Partial - parti…" at bounding box center [187, 161] width 225 height 13
select select "unfulfilled"
click at [75, 155] on select "Any - orders of any fulfillment status. (Default - recommended) Partial - parti…" at bounding box center [187, 161] width 225 height 13
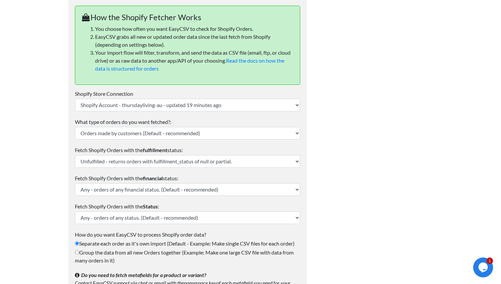
click at [80, 253] on label "Group the data from all new Orders together (Example: Make one large CSV file w…" at bounding box center [187, 256] width 225 height 16
click at [79, 253] on input "Group the data from all new Orders together (Example: Make one large CSV file w…" at bounding box center [77, 252] width 4 height 4
radio input "true"
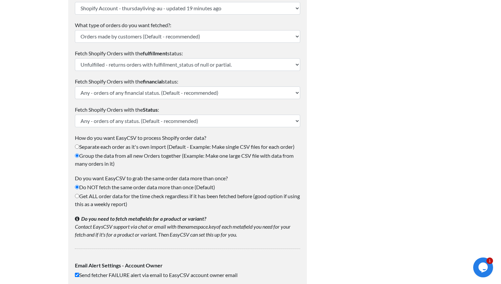
scroll to position [381, 0]
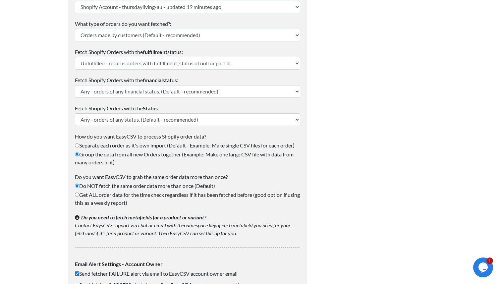
click at [76, 195] on input "Get ALL order data for the time check regardless if it has been fetched before …" at bounding box center [77, 194] width 4 height 4
radio input "true"
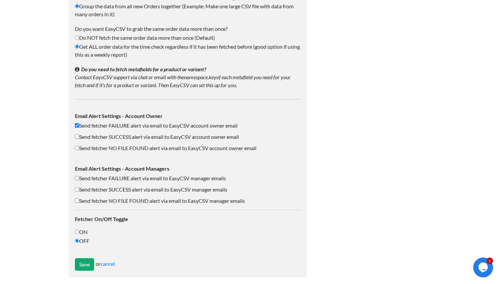
scroll to position [534, 0]
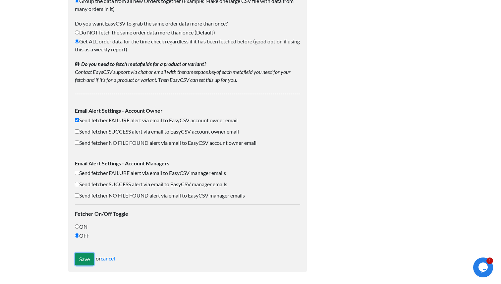
click at [86, 258] on input "Save" at bounding box center [84, 259] width 19 height 13
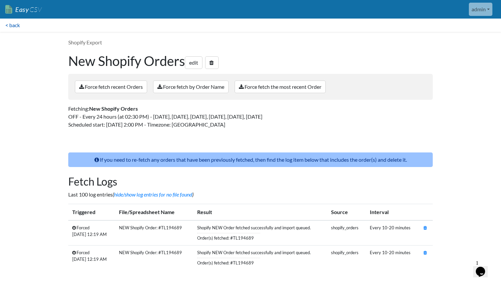
click at [14, 24] on link "< back" at bounding box center [12, 25] width 25 height 13
